Goal: Information Seeking & Learning: Learn about a topic

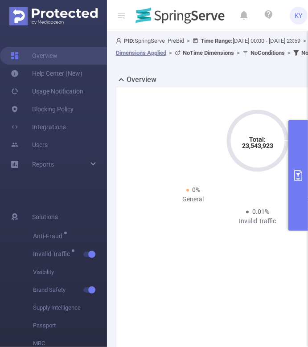
scroll to position [273, 0]
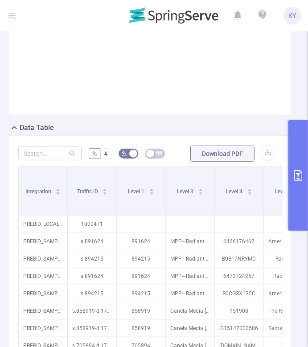
click at [288, 180] on button "primary" at bounding box center [298, 175] width 20 height 110
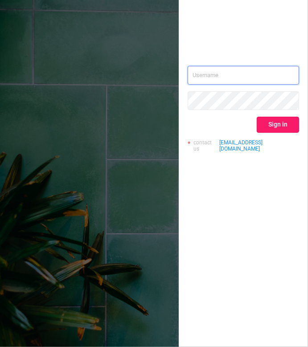
type input "[EMAIL_ADDRESS][DOMAIN_NAME]"
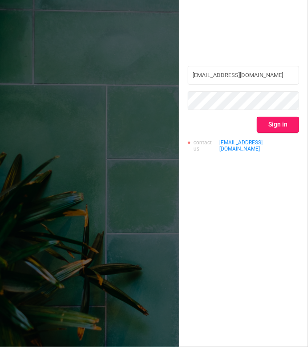
click at [280, 128] on button "Sign in" at bounding box center [278, 125] width 42 height 16
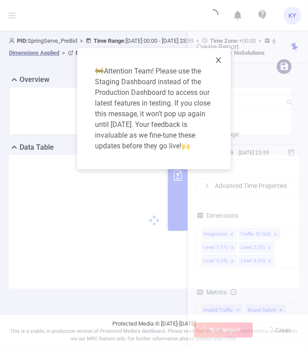
click at [217, 54] on span "Close" at bounding box center [218, 60] width 25 height 25
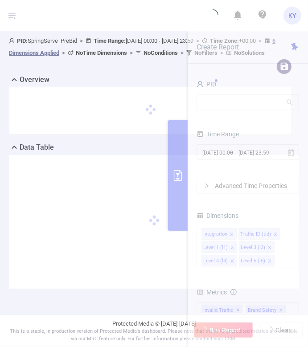
click at [212, 106] on div at bounding box center [150, 111] width 283 height 48
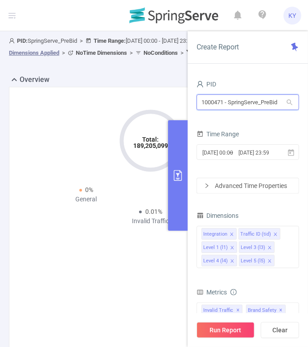
click at [242, 101] on input "1000471 - SpringServe_PreBid" at bounding box center [247, 102] width 102 height 16
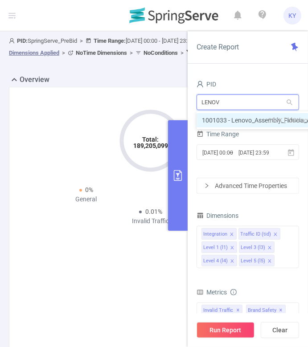
type input "LENOVO"
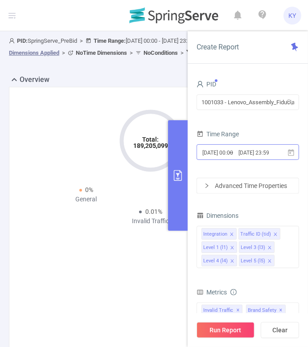
click at [260, 156] on input "[DATE] 23:59" at bounding box center [257, 153] width 41 height 12
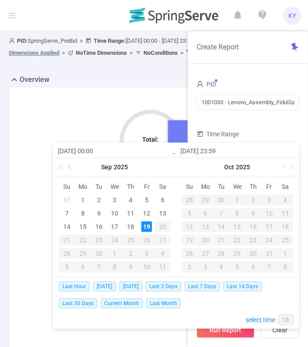
click at [68, 167] on link at bounding box center [70, 167] width 8 height 18
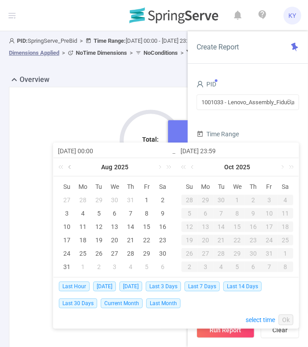
click at [68, 167] on link at bounding box center [70, 167] width 8 height 18
click at [97, 194] on td "1" at bounding box center [99, 199] width 16 height 13
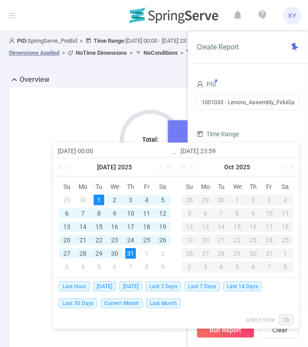
click at [130, 252] on div "31" at bounding box center [130, 253] width 11 height 11
type input "2025-07-01 00:00"
type input "2025-07-31 23:59"
type input "2025-07-01 00:00"
type input "2025-07-31 23:59"
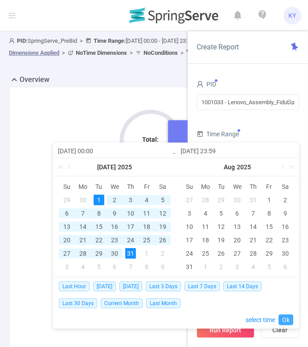
click at [289, 317] on link "Ok" at bounding box center [285, 319] width 15 height 11
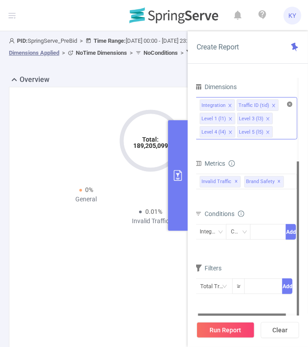
click at [288, 104] on icon "icon: close-circle" at bounding box center [289, 104] width 5 height 5
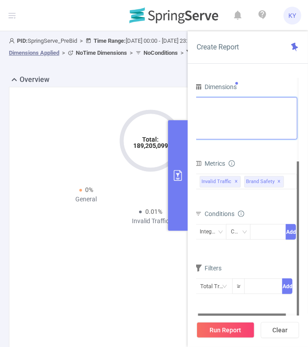
click at [279, 106] on div "PID 1001033 - Lenovo_Assembly_Fiducia_ANA 1001033 - Lenovo_Assembly_Fiducia_ANA…" at bounding box center [246, 127] width 102 height 356
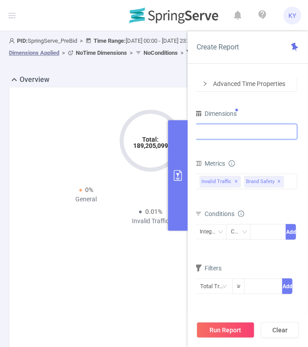
click at [249, 131] on div at bounding box center [246, 131] width 93 height 15
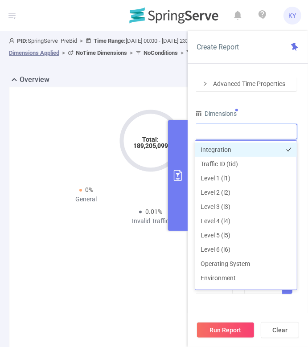
click at [231, 149] on li "Integration" at bounding box center [246, 150] width 102 height 14
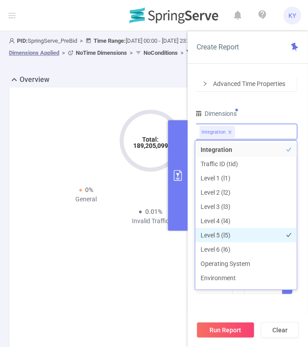
scroll to position [68, 0]
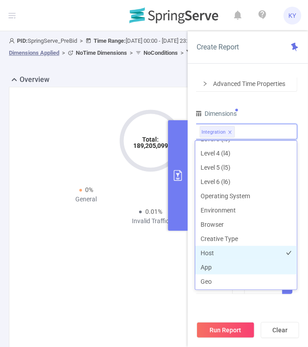
click at [228, 257] on li "Host" at bounding box center [246, 253] width 102 height 14
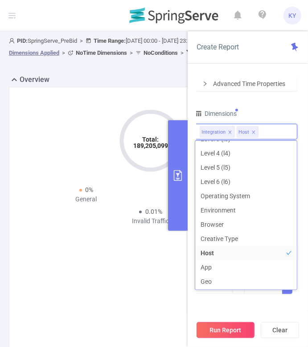
click at [233, 331] on button "Run Report" at bounding box center [225, 330] width 58 height 16
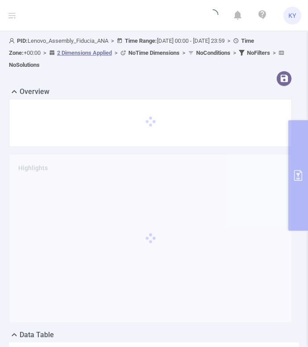
scroll to position [184, 0]
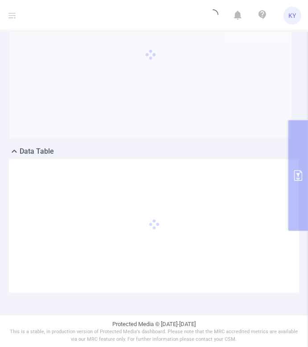
click at [175, 152] on div "Data Table" at bounding box center [154, 152] width 290 height 12
click at [138, 158] on div "Data Table" at bounding box center [154, 152] width 290 height 12
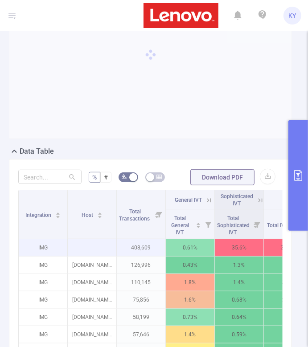
scroll to position [429, 0]
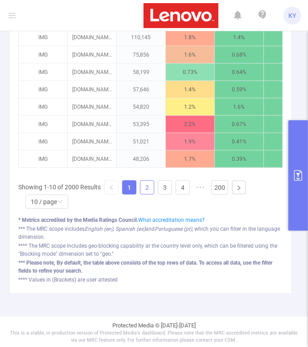
click at [148, 184] on link "2" at bounding box center [146, 187] width 13 height 13
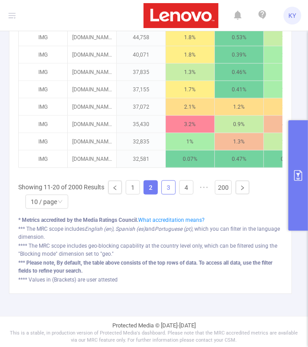
click at [162, 190] on link "3" at bounding box center [168, 187] width 13 height 13
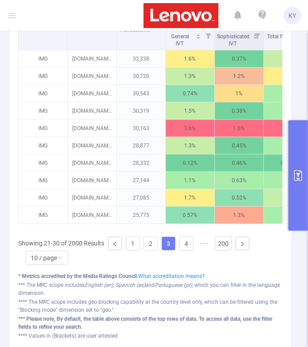
scroll to position [367, 0]
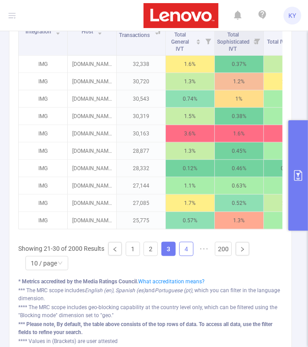
click at [184, 247] on link "4" at bounding box center [186, 248] width 13 height 13
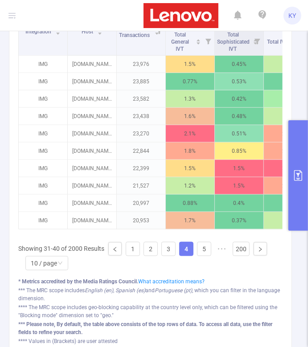
click at [184, 247] on link "4" at bounding box center [186, 248] width 13 height 13
click at [189, 247] on link "4" at bounding box center [186, 248] width 13 height 13
click at [204, 250] on link "5" at bounding box center [203, 248] width 13 height 13
click at [0, 0] on link "6" at bounding box center [0, 0] width 0 height 0
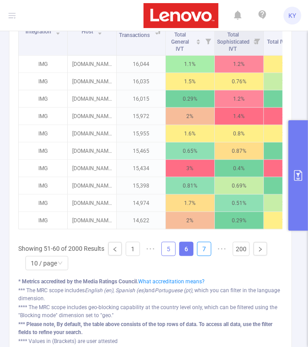
click at [204, 250] on link "7" at bounding box center [203, 248] width 13 height 13
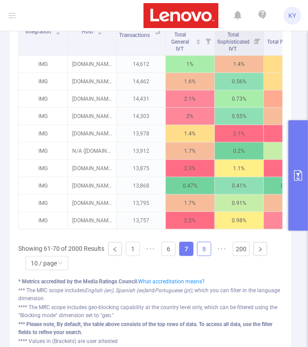
click at [204, 250] on link "8" at bounding box center [203, 248] width 13 height 13
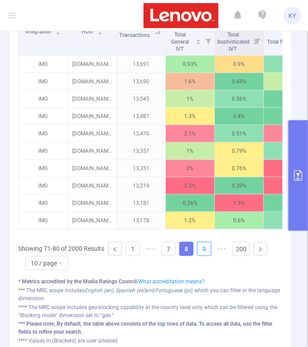
click at [204, 250] on link "9" at bounding box center [203, 248] width 13 height 13
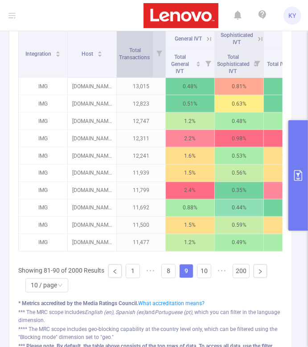
scroll to position [576, 0]
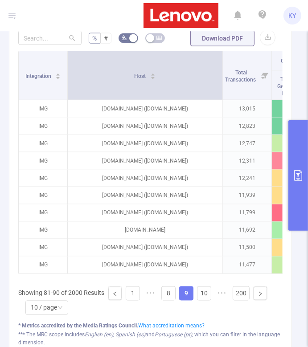
drag, startPoint x: 115, startPoint y: 74, endPoint x: 221, endPoint y: 89, distance: 107.0
click at [221, 89] on span at bounding box center [222, 75] width 4 height 49
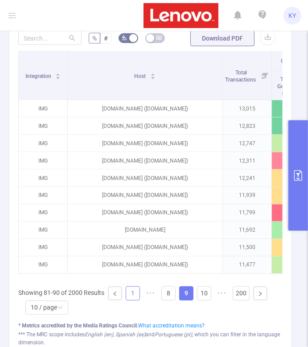
click at [127, 292] on link "1" at bounding box center [132, 293] width 13 height 13
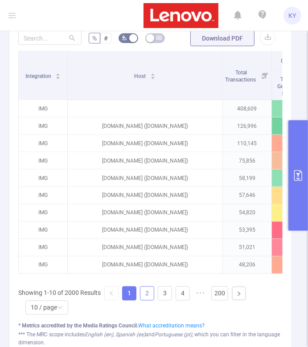
click at [147, 294] on link "2" at bounding box center [146, 293] width 13 height 13
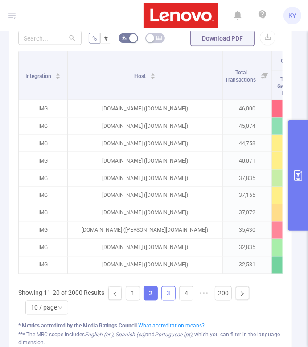
click at [164, 292] on link "3" at bounding box center [168, 293] width 13 height 13
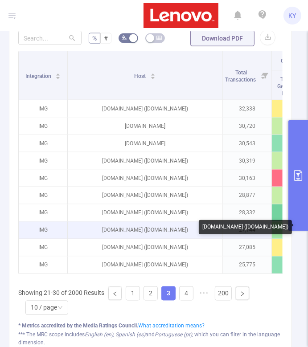
drag, startPoint x: 193, startPoint y: 230, endPoint x: 154, endPoint y: 230, distance: 38.8
click at [154, 230] on p "imasdk.googleapis.com (gamersberg.com)" at bounding box center [145, 230] width 155 height 17
copy p "gamersberg.com"
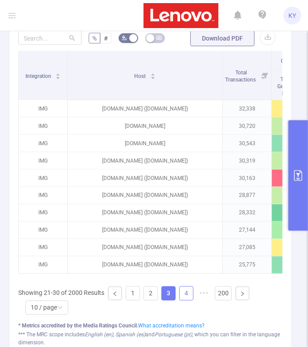
click at [187, 292] on link "4" at bounding box center [186, 293] width 13 height 13
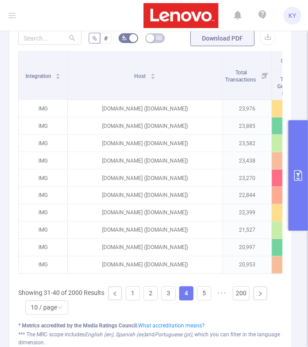
click at [187, 292] on link "4" at bounding box center [186, 293] width 13 height 13
click at [213, 293] on ul "Showing 31-40 of 2000 Results 1 2 3 4 5 6 ••• 200 10 / page" at bounding box center [150, 300] width 264 height 29
click at [210, 293] on link "5" at bounding box center [203, 293] width 13 height 13
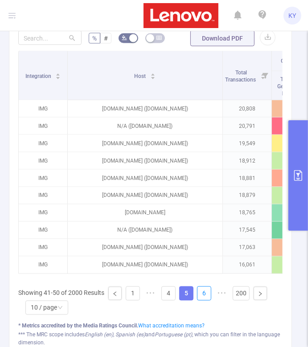
click at [210, 293] on link "6" at bounding box center [203, 293] width 13 height 13
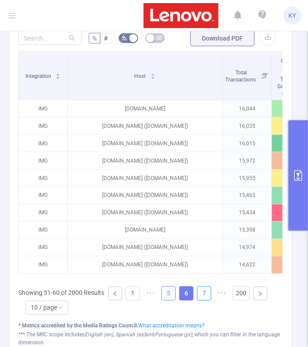
click at [210, 293] on link "7" at bounding box center [203, 293] width 13 height 13
click at [0, 0] on link "8" at bounding box center [0, 0] width 0 height 0
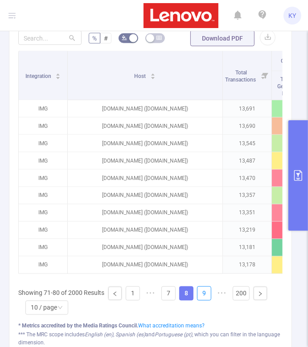
click at [210, 293] on link "9" at bounding box center [203, 293] width 13 height 13
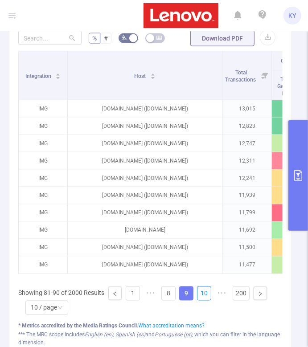
click at [210, 293] on link "10" at bounding box center [203, 293] width 13 height 13
click at [0, 0] on link "11" at bounding box center [0, 0] width 0 height 0
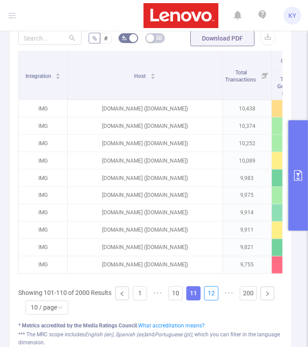
click at [210, 293] on link "12" at bounding box center [210, 293] width 13 height 13
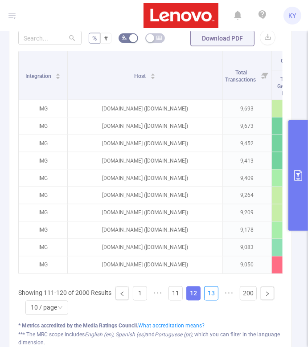
click at [210, 293] on link "13" at bounding box center [210, 293] width 13 height 13
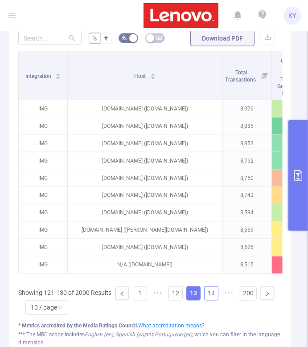
click at [211, 294] on link "14" at bounding box center [210, 293] width 13 height 13
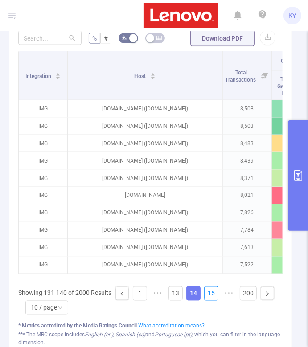
click at [211, 294] on link "15" at bounding box center [210, 293] width 13 height 13
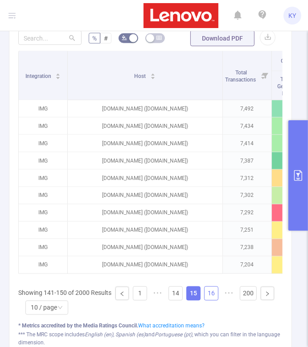
click at [211, 289] on link "16" at bounding box center [210, 293] width 13 height 13
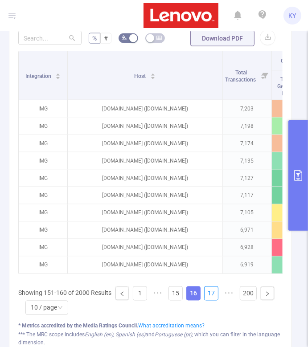
click at [211, 289] on link "17" at bounding box center [210, 293] width 13 height 13
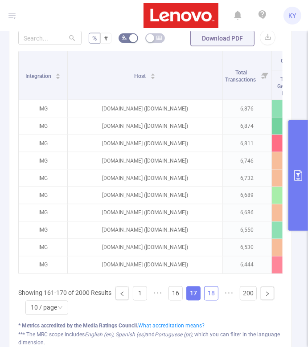
click at [210, 290] on link "18" at bounding box center [210, 293] width 13 height 13
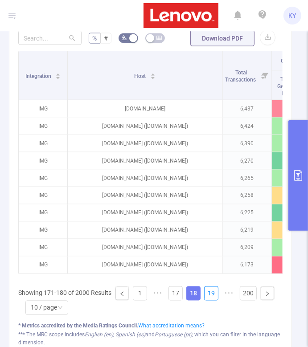
click at [210, 290] on link "19" at bounding box center [210, 293] width 13 height 13
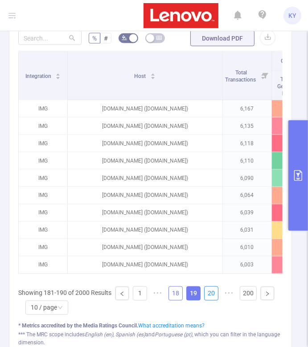
click at [210, 290] on link "20" at bounding box center [210, 293] width 13 height 13
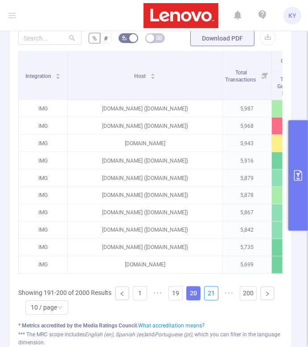
click at [210, 290] on link "21" at bounding box center [210, 293] width 13 height 13
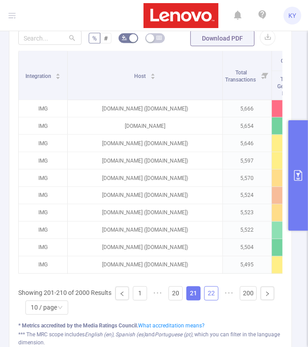
click at [209, 294] on link "22" at bounding box center [210, 293] width 13 height 13
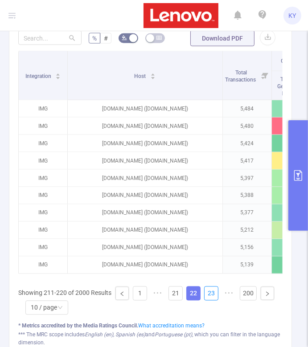
click at [209, 294] on link "23" at bounding box center [210, 293] width 13 height 13
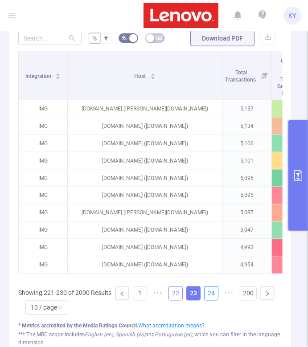
click at [209, 294] on link "24" at bounding box center [210, 293] width 13 height 13
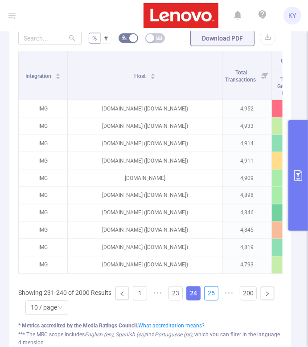
click at [209, 294] on link "25" at bounding box center [210, 293] width 13 height 13
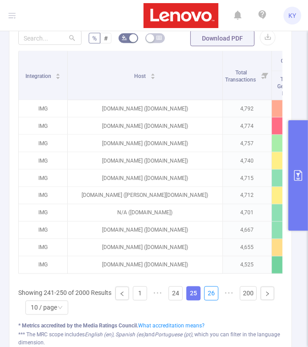
click at [209, 294] on link "26" at bounding box center [210, 293] width 13 height 13
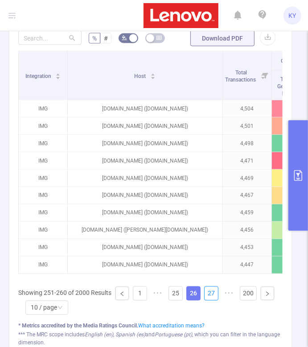
click at [209, 294] on link "27" at bounding box center [210, 293] width 13 height 13
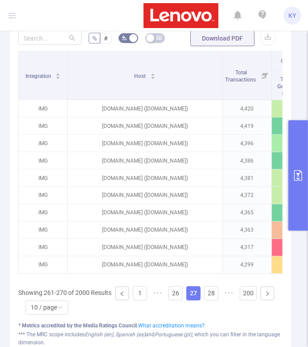
click at [300, 188] on button "primary" at bounding box center [298, 175] width 20 height 110
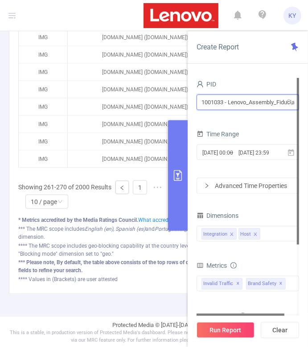
click at [258, 105] on input "1001033 - Lenovo_Assembly_Fiducia_ANA" at bounding box center [247, 102] width 102 height 16
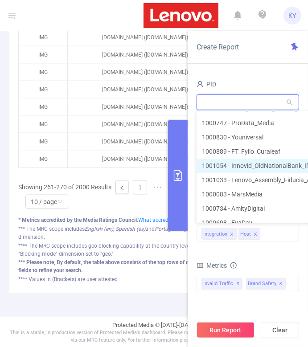
scroll to position [969, 0]
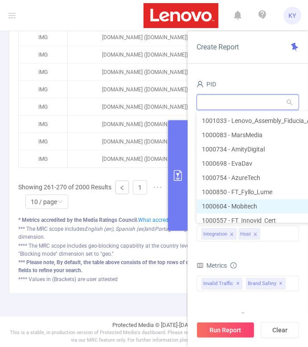
click at [237, 201] on li "1000604 - Mobitech 233K [61K rows]" at bounding box center [283, 206] width 175 height 14
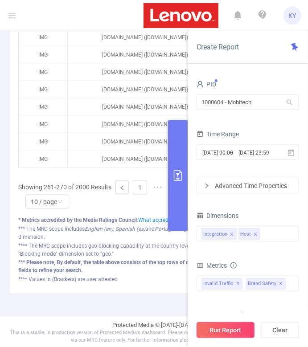
click at [232, 326] on button "Run Report" at bounding box center [225, 330] width 58 height 16
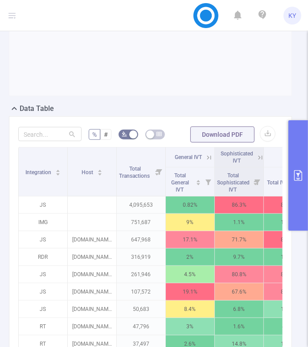
scroll to position [225, 0]
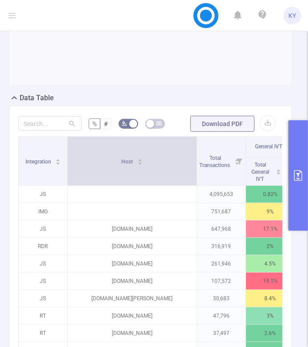
drag, startPoint x: 115, startPoint y: 157, endPoint x: 196, endPoint y: 157, distance: 81.1
click at [196, 157] on span at bounding box center [196, 161] width 4 height 49
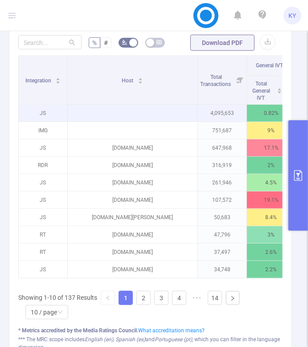
scroll to position [426, 0]
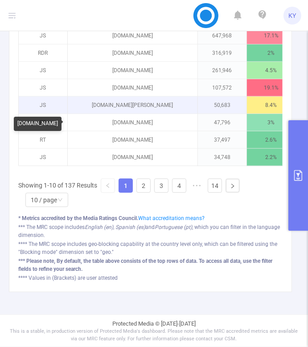
click at [141, 111] on p "mobi-gamez.com" at bounding box center [133, 105] width 130 height 17
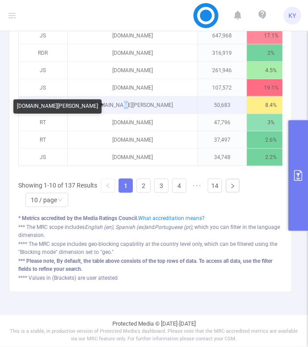
click at [141, 111] on p "mobi-gamez.com" at bounding box center [133, 105] width 130 height 17
copy p "mobi-gamez.com"
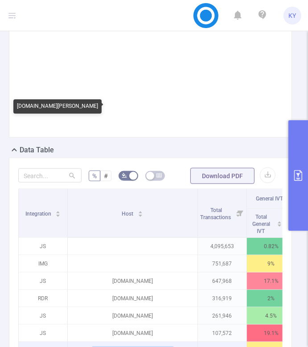
scroll to position [679, 0]
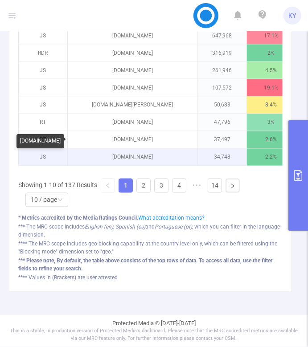
click at [141, 159] on p "topicharvest.xyz" at bounding box center [133, 157] width 130 height 17
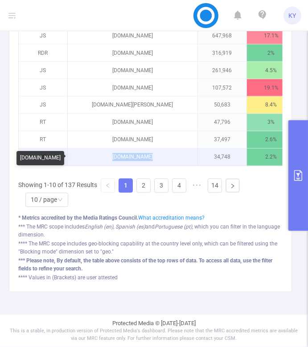
click at [141, 159] on p "topicharvest.xyz" at bounding box center [133, 157] width 130 height 17
copy p "topicharvest.xyz"
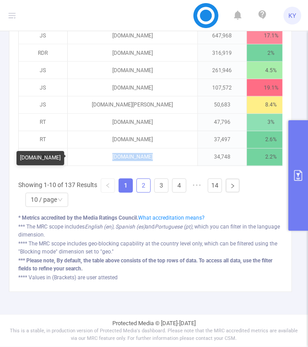
click at [143, 181] on link "2" at bounding box center [143, 185] width 13 height 13
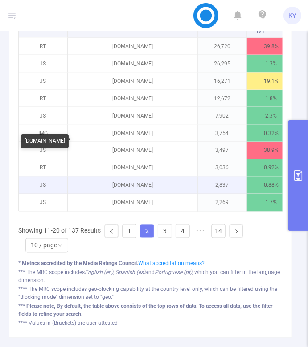
scroll to position [624, 0]
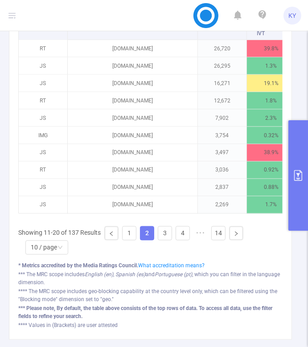
click at [156, 242] on ul "Showing 11-20 of 137 Results 1 2 3 4 5 ••• 14 10 / page" at bounding box center [150, 240] width 264 height 29
click at [161, 240] on link "3" at bounding box center [164, 233] width 13 height 13
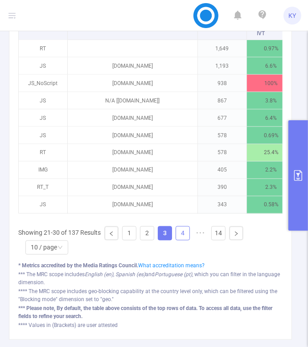
click at [180, 240] on link "4" at bounding box center [182, 233] width 13 height 13
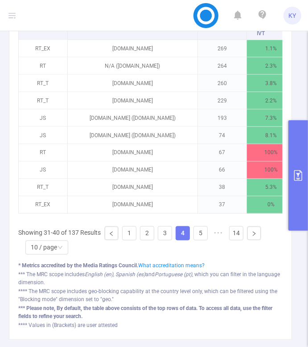
click at [184, 240] on link "4" at bounding box center [182, 233] width 13 height 13
click at [190, 241] on ul "Showing 31-40 of 137 Results 1 2 3 4 5 6 ••• 14 10 / page" at bounding box center [150, 240] width 264 height 29
click at [202, 240] on link "5" at bounding box center [200, 233] width 13 height 13
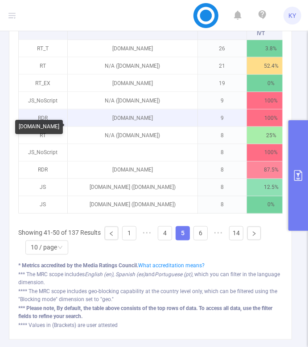
click at [135, 127] on p "robocrafthq.com" at bounding box center [133, 118] width 130 height 17
copy p "robocrafthq.com"
click at [135, 127] on p "robocrafthq.com" at bounding box center [133, 118] width 130 height 17
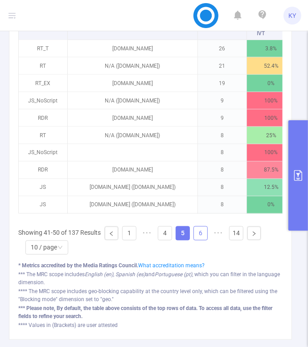
click at [200, 240] on link "6" at bounding box center [200, 233] width 13 height 13
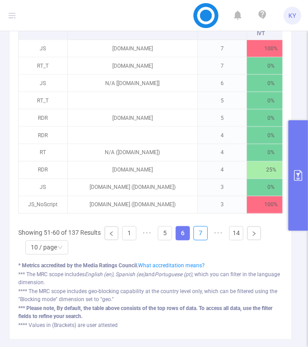
click at [200, 240] on link "7" at bounding box center [200, 233] width 13 height 13
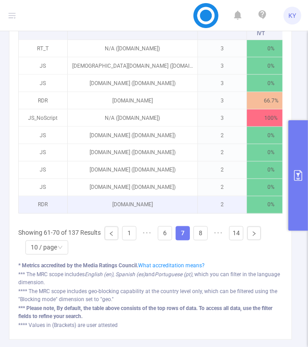
click at [144, 213] on p "gamewear.xyz" at bounding box center [133, 204] width 130 height 17
copy p "gamewear.xyz"
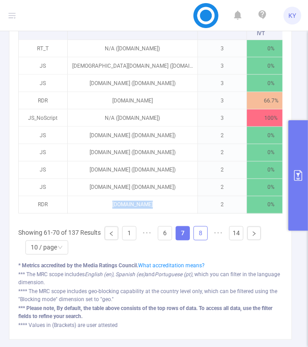
click at [199, 240] on link "8" at bounding box center [200, 233] width 13 height 13
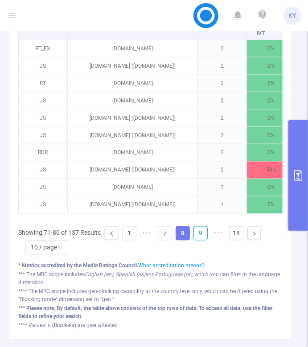
click at [199, 240] on link "9" at bounding box center [200, 233] width 13 height 13
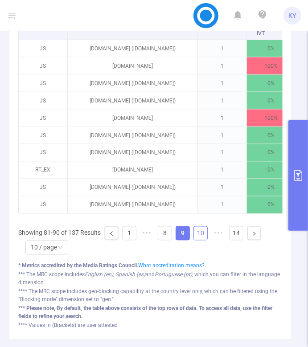
click at [199, 240] on link "10" at bounding box center [200, 233] width 13 height 13
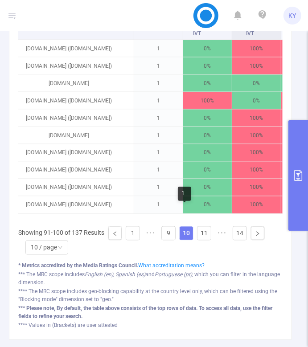
scroll to position [0, 53]
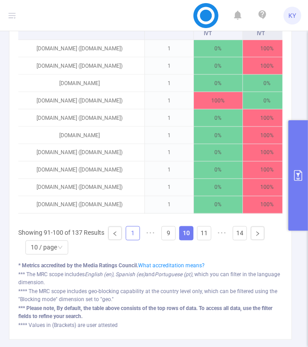
click at [135, 240] on link "1" at bounding box center [132, 233] width 13 height 13
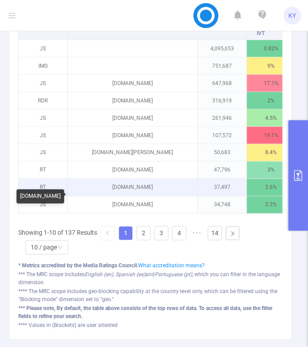
scroll to position [617, 0]
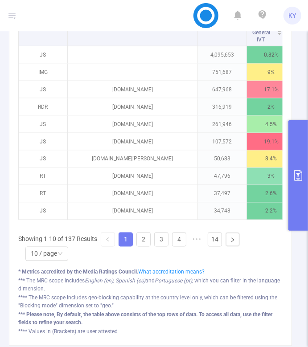
click at [141, 240] on div "Integration Host Total Transactions General IVT Sophisticated IVT IVT Brand Saf…" at bounding box center [150, 132] width 264 height 271
click at [149, 243] on link "2" at bounding box center [143, 239] width 13 height 13
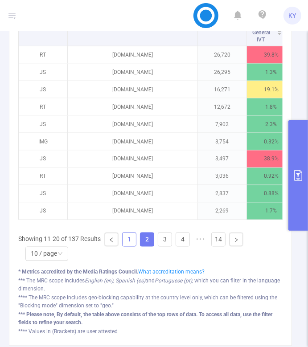
click at [123, 245] on link "1" at bounding box center [128, 239] width 13 height 13
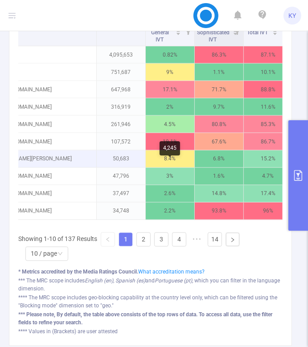
scroll to position [0, 0]
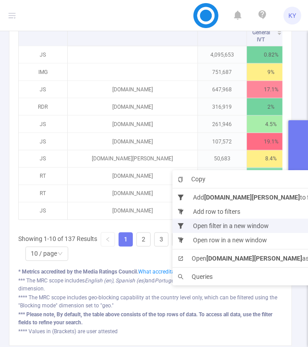
click at [208, 224] on li "Open filter in a new window" at bounding box center [249, 226] width 155 height 14
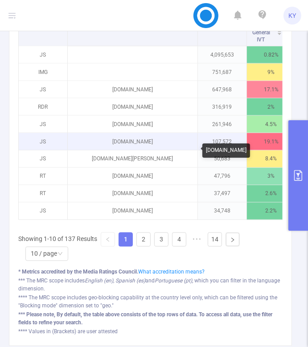
click at [136, 150] on p "voicecommandsearcher.com" at bounding box center [133, 141] width 130 height 17
click at [133, 150] on p "voicecommandsearcher.com" at bounding box center [133, 141] width 130 height 17
copy p "ds"
click at [133, 150] on p "voicecommandsearcher.com" at bounding box center [133, 141] width 130 height 17
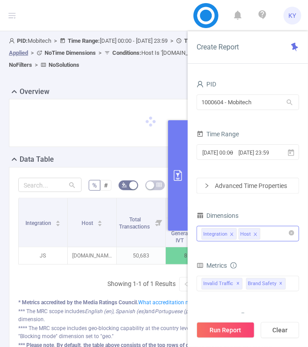
click at [269, 232] on div "Integration Host" at bounding box center [247, 233] width 93 height 15
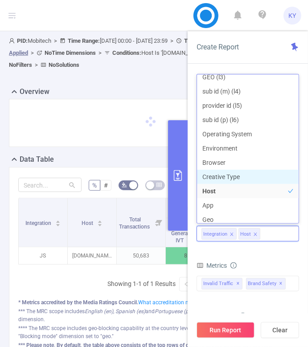
scroll to position [80, 0]
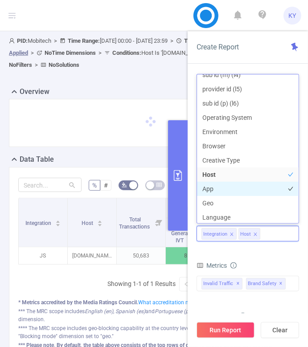
click at [217, 192] on li "App" at bounding box center [248, 189] width 102 height 14
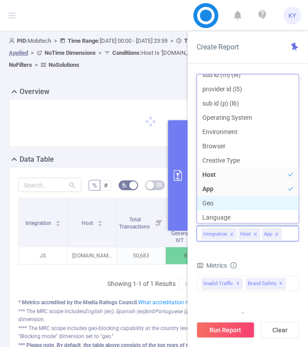
scroll to position [81, 0]
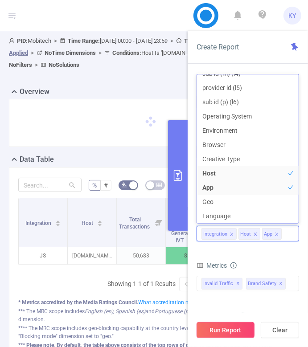
click at [225, 326] on button "Run Report" at bounding box center [225, 330] width 58 height 16
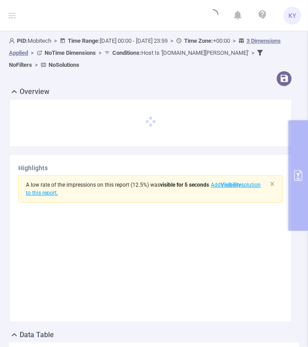
click at [202, 161] on div "Highlights A low rate of the impressions on this report (12.5%) was visible for…" at bounding box center [150, 238] width 283 height 168
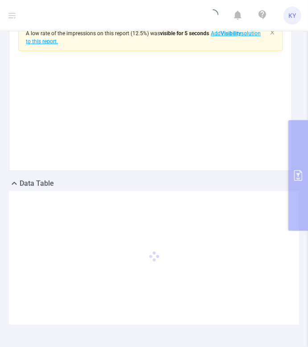
scroll to position [184, 0]
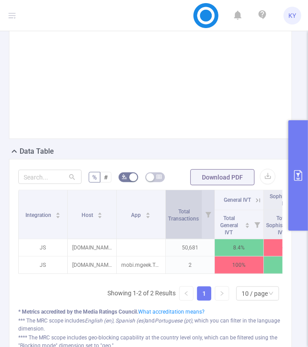
scroll to position [437, 0]
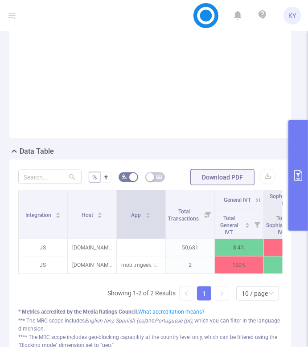
drag, startPoint x: 163, startPoint y: 211, endPoint x: 169, endPoint y: 211, distance: 5.3
click at [167, 211] on span at bounding box center [165, 214] width 4 height 49
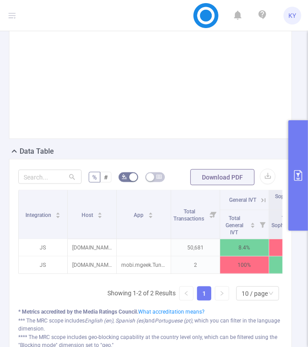
click at [167, 158] on div "Data Table" at bounding box center [154, 152] width 290 height 12
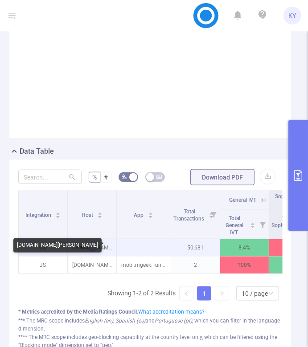
drag, startPoint x: 94, startPoint y: 245, endPoint x: 88, endPoint y: 245, distance: 5.8
click at [89, 245] on p "mobi-gamez.com" at bounding box center [92, 247] width 49 height 17
copy p "am"
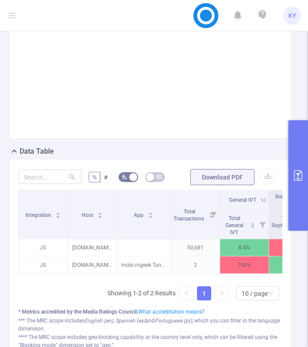
click at [129, 135] on div "Highlights A low rate of the impressions on this report (12.5%) was visible for…" at bounding box center [150, 55] width 283 height 168
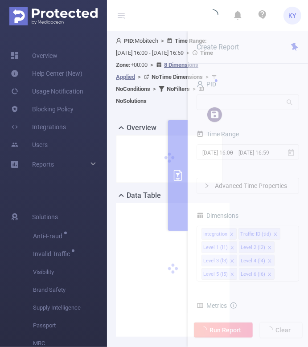
click at [123, 18] on header "KY" at bounding box center [154, 15] width 308 height 31
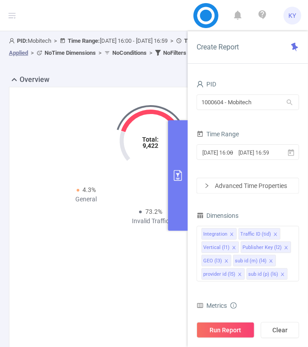
click at [182, 185] on button "primary" at bounding box center [178, 175] width 20 height 110
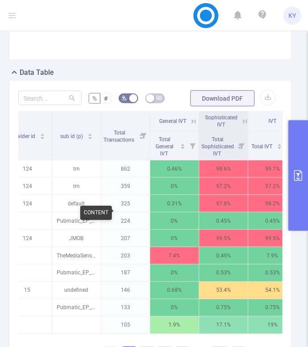
scroll to position [0, 522]
